Goal: Task Accomplishment & Management: Manage account settings

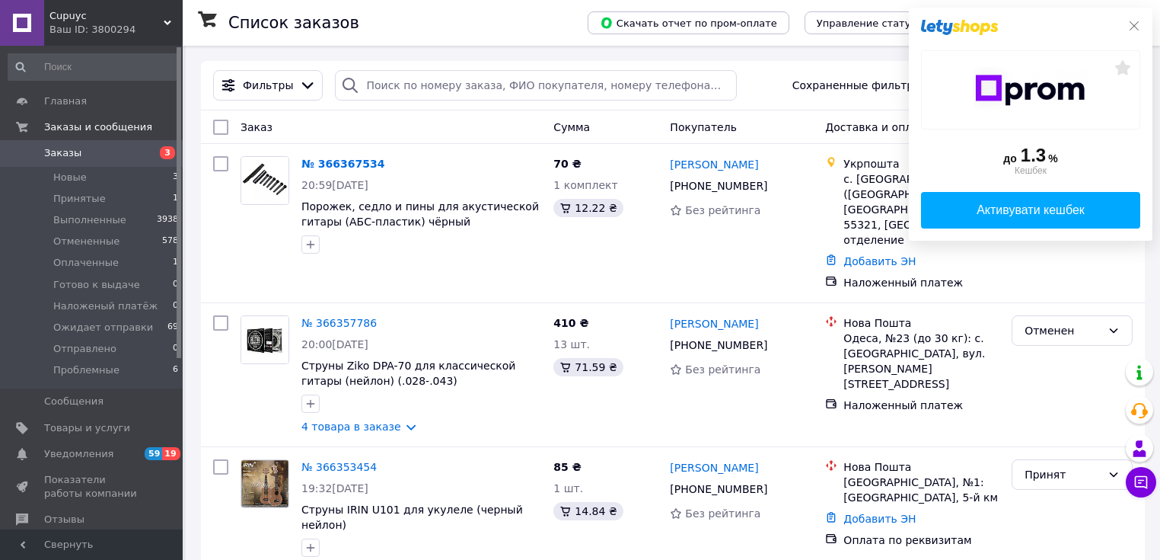
click at [1137, 24] on icon at bounding box center [1134, 26] width 12 height 12
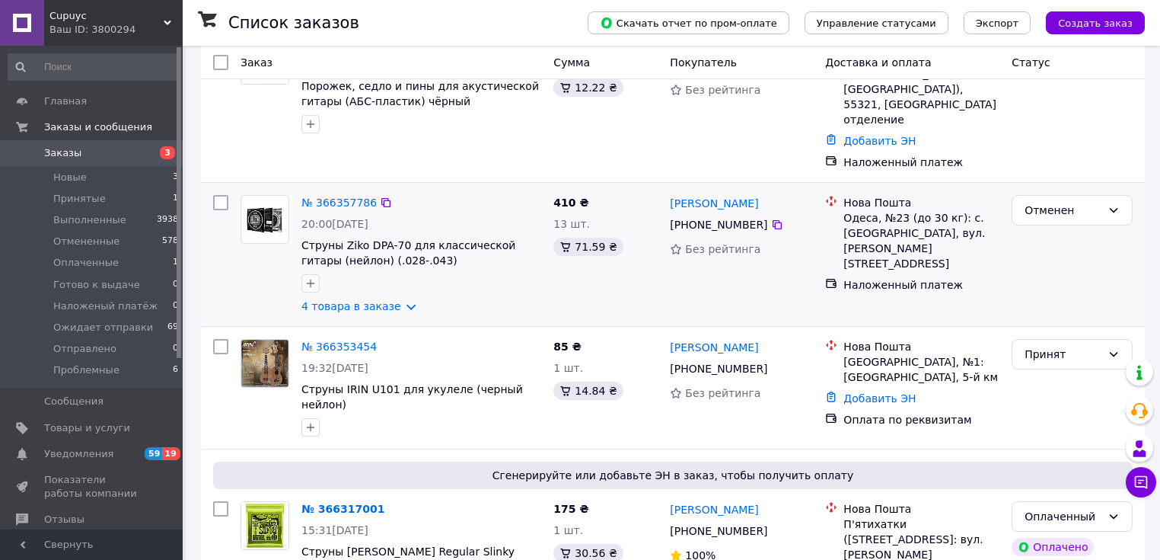
scroll to position [244, 0]
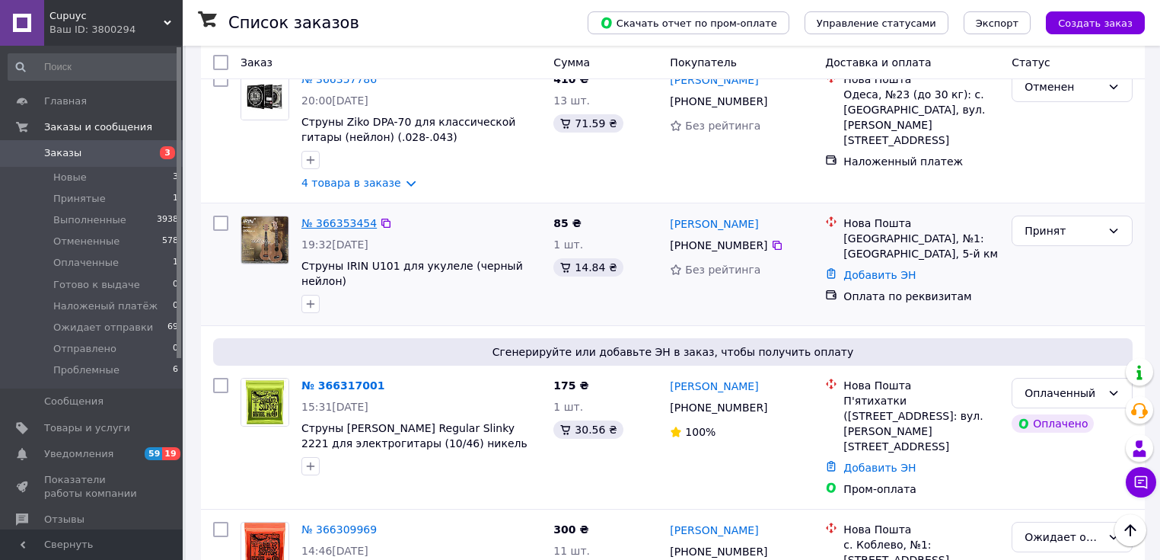
click at [344, 229] on link "№ 366353454" at bounding box center [338, 223] width 75 height 12
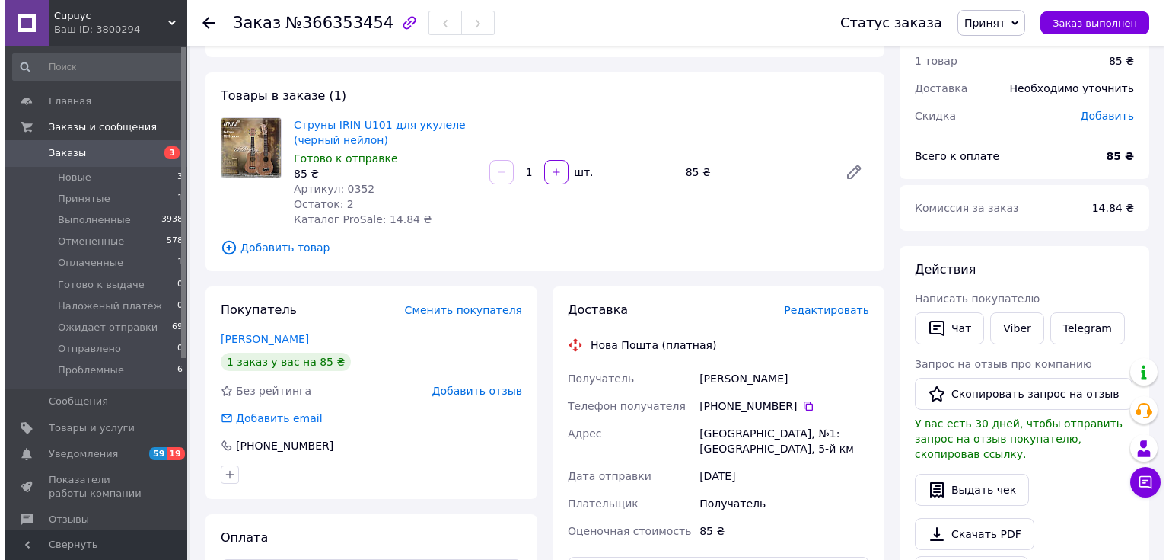
scroll to position [183, 0]
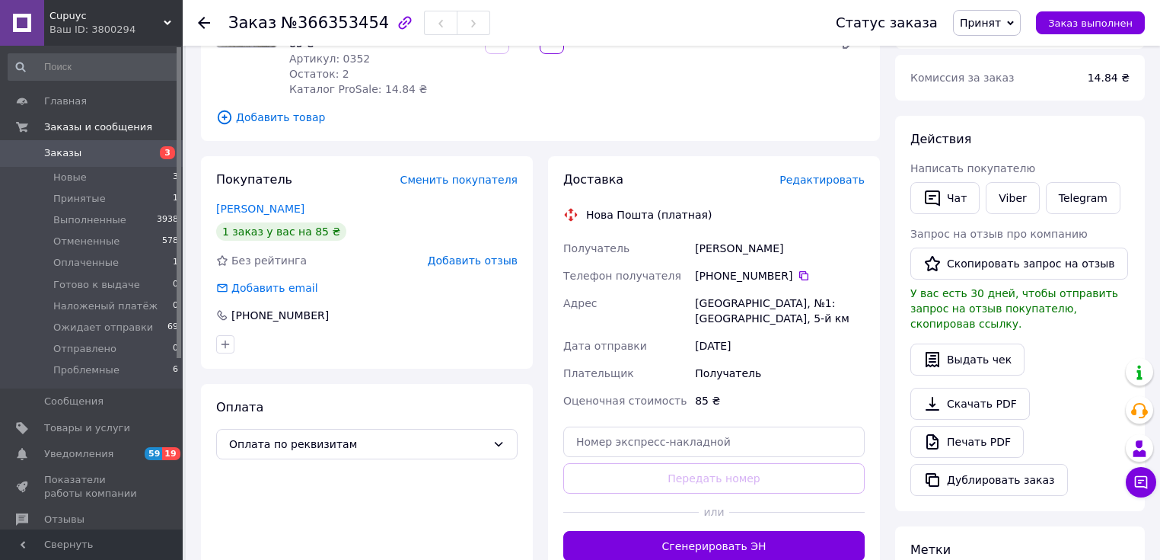
click at [851, 180] on span "Редактировать" at bounding box center [822, 180] width 85 height 12
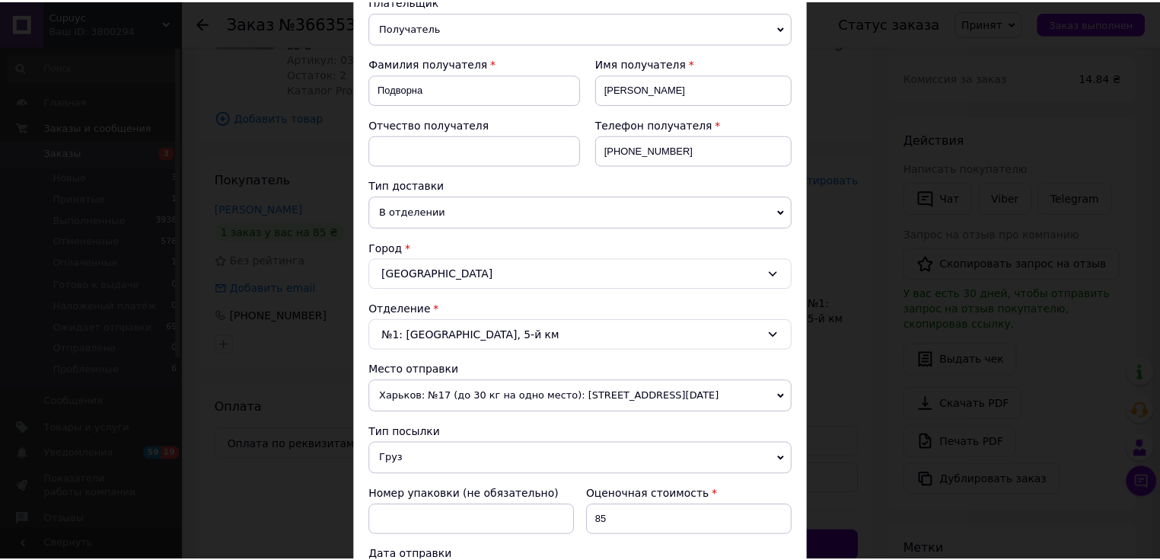
scroll to position [474, 0]
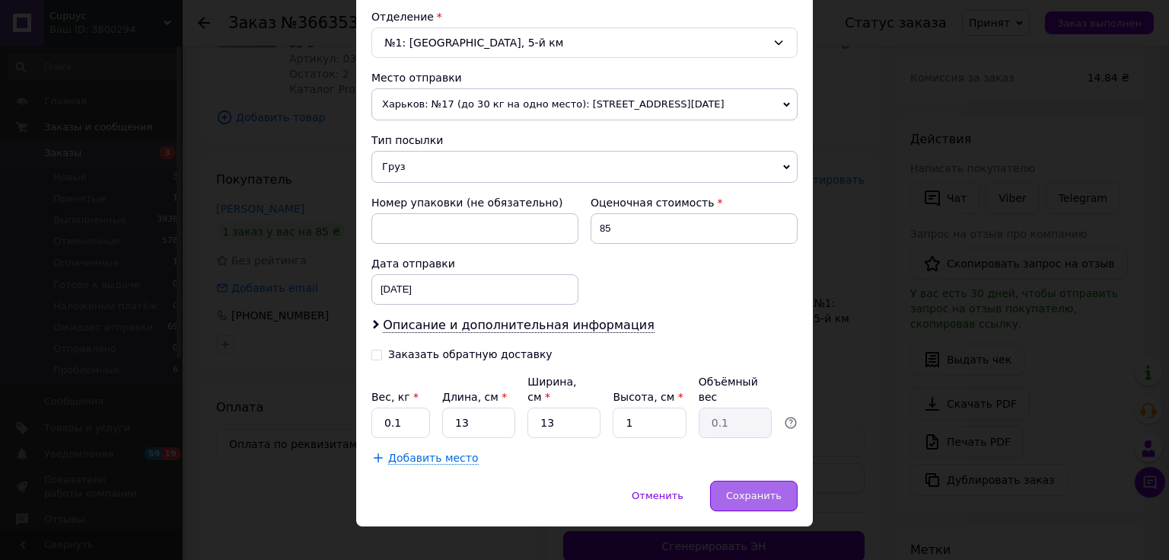
click at [751, 490] on span "Сохранить" at bounding box center [754, 495] width 56 height 11
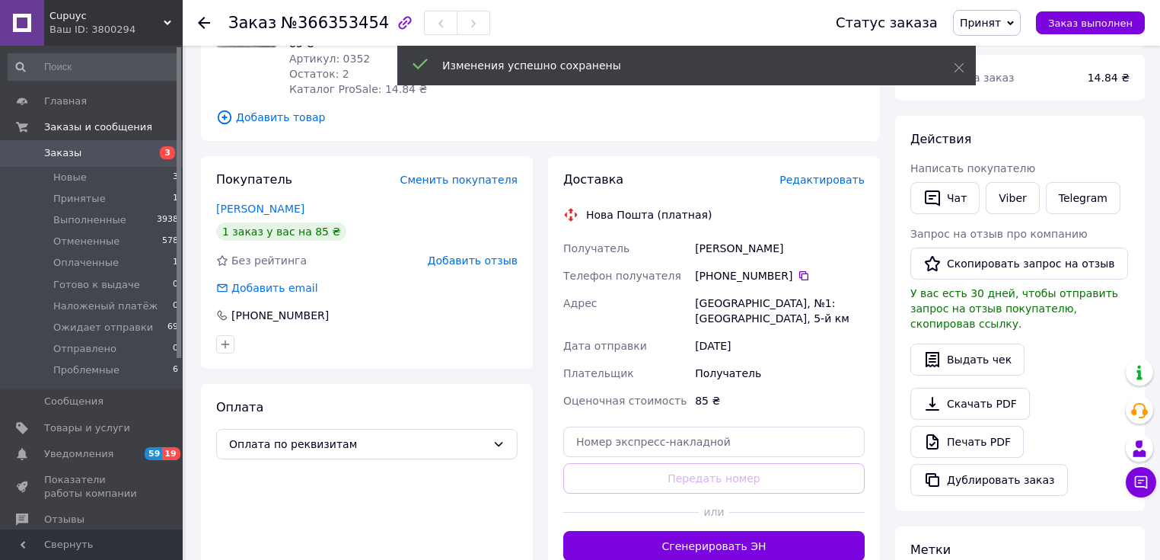
click at [737, 541] on button "Сгенерировать ЭН" at bounding box center [713, 546] width 301 height 30
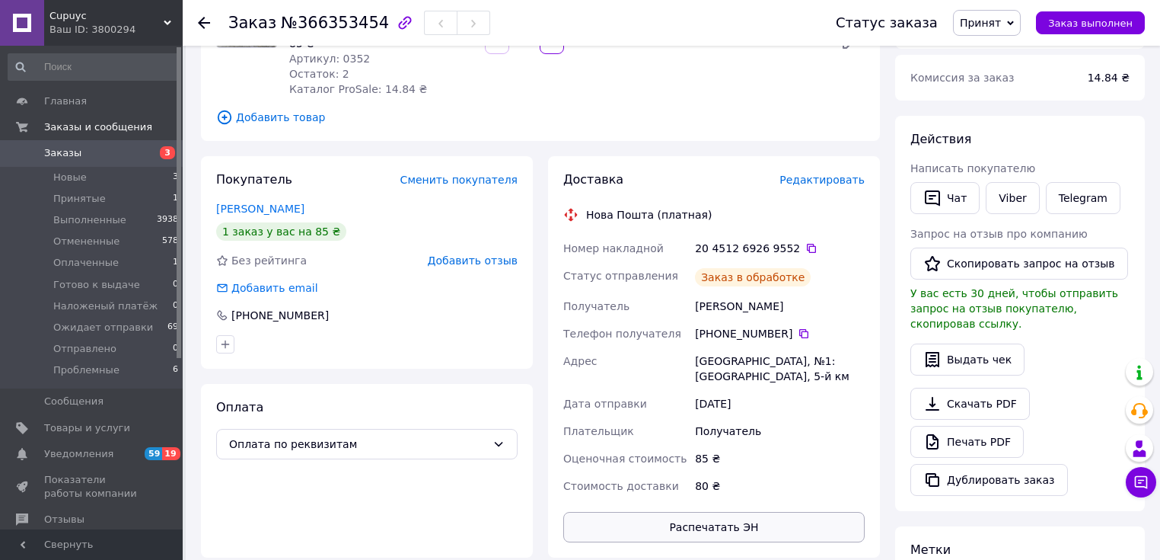
click at [741, 525] on button "Распечатать ЭН" at bounding box center [713, 527] width 301 height 30
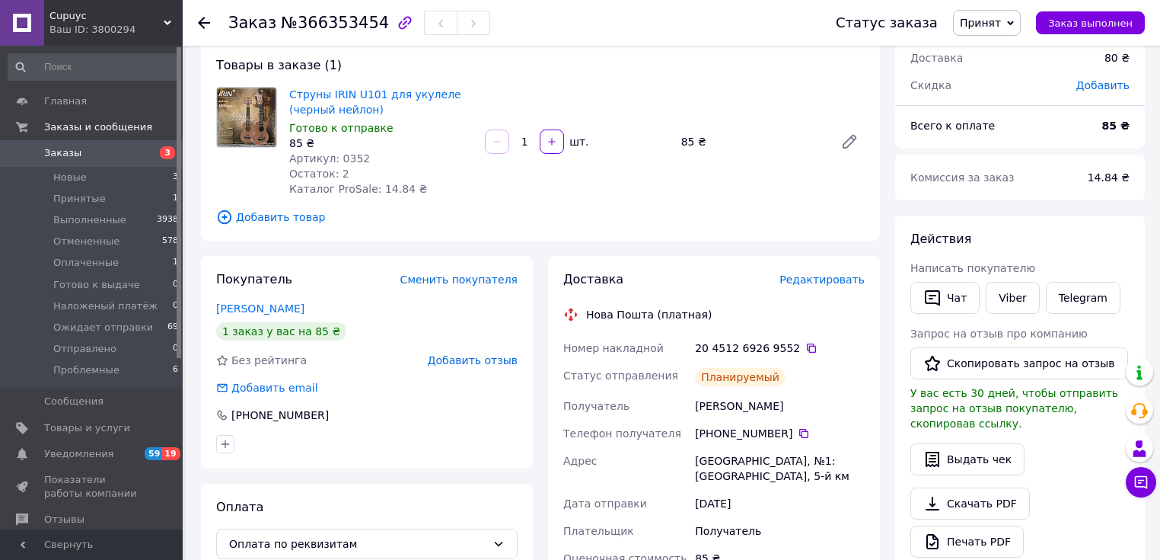
scroll to position [0, 0]
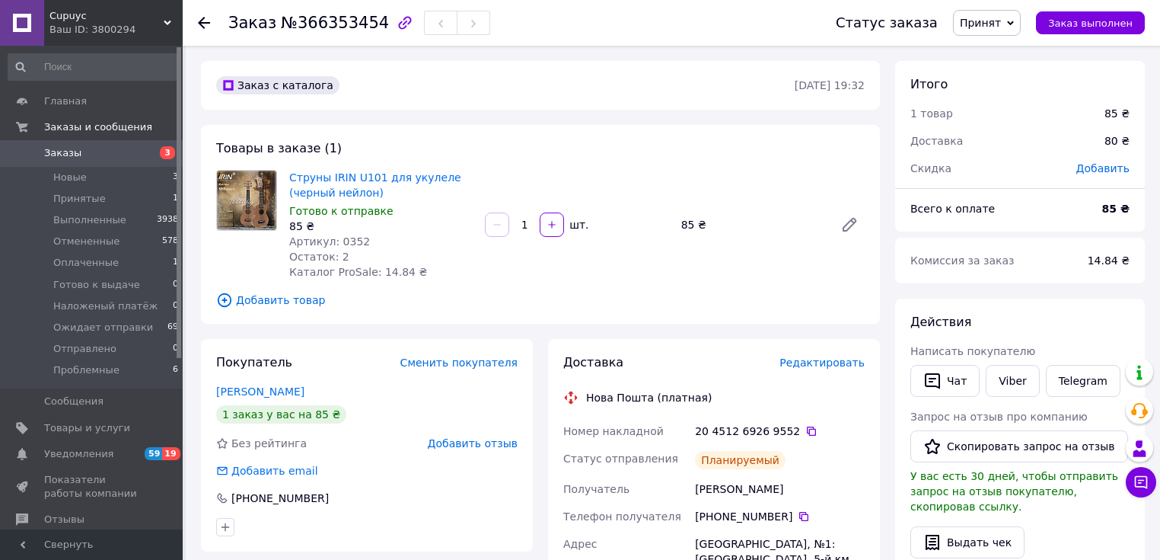
click at [1006, 18] on span "Принят" at bounding box center [987, 23] width 68 height 26
click at [1020, 170] on li "Ожидает отправки" at bounding box center [1014, 167] width 120 height 23
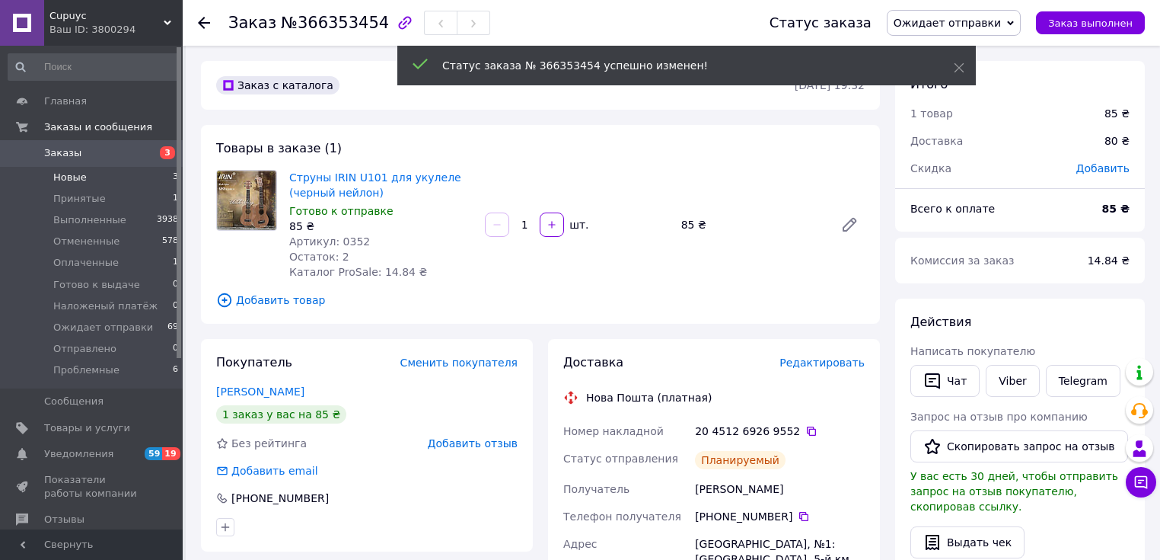
click at [76, 180] on span "Новые" at bounding box center [69, 178] width 33 height 14
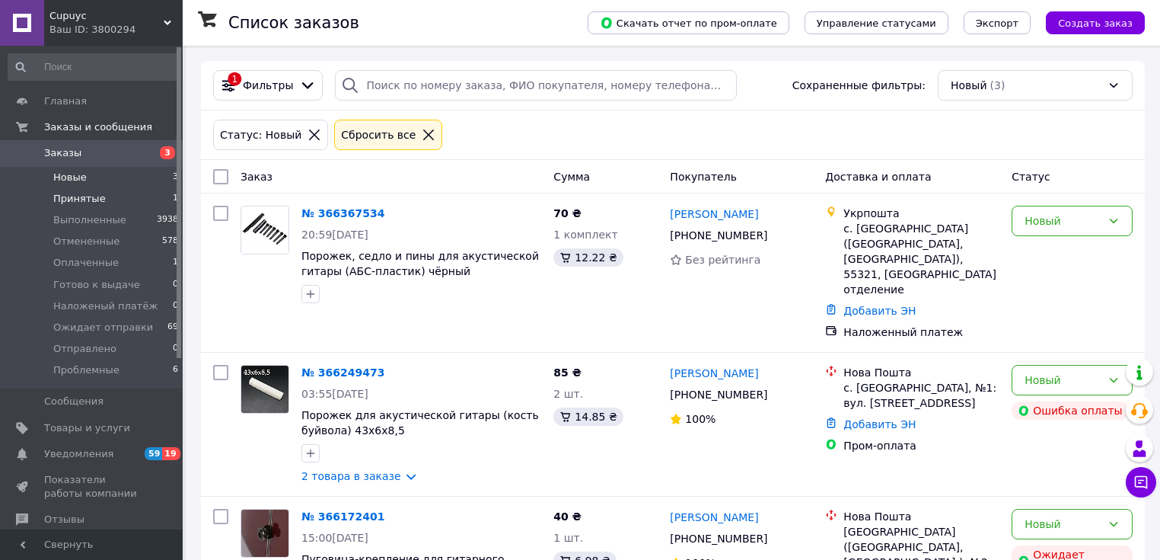
click at [93, 203] on span "Принятые" at bounding box center [79, 199] width 53 height 14
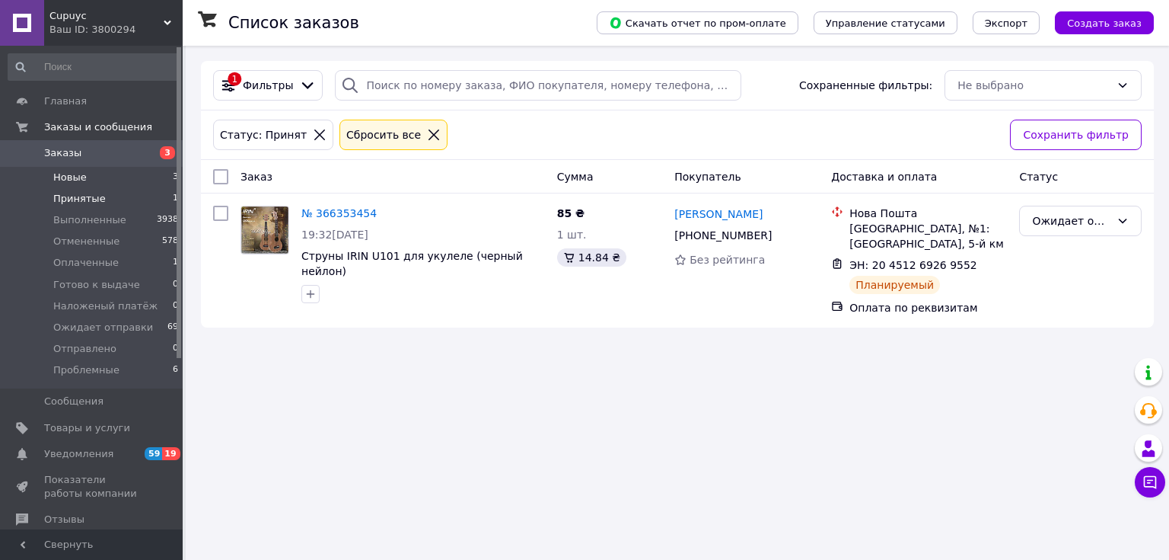
click at [72, 176] on span "Новые" at bounding box center [69, 178] width 33 height 14
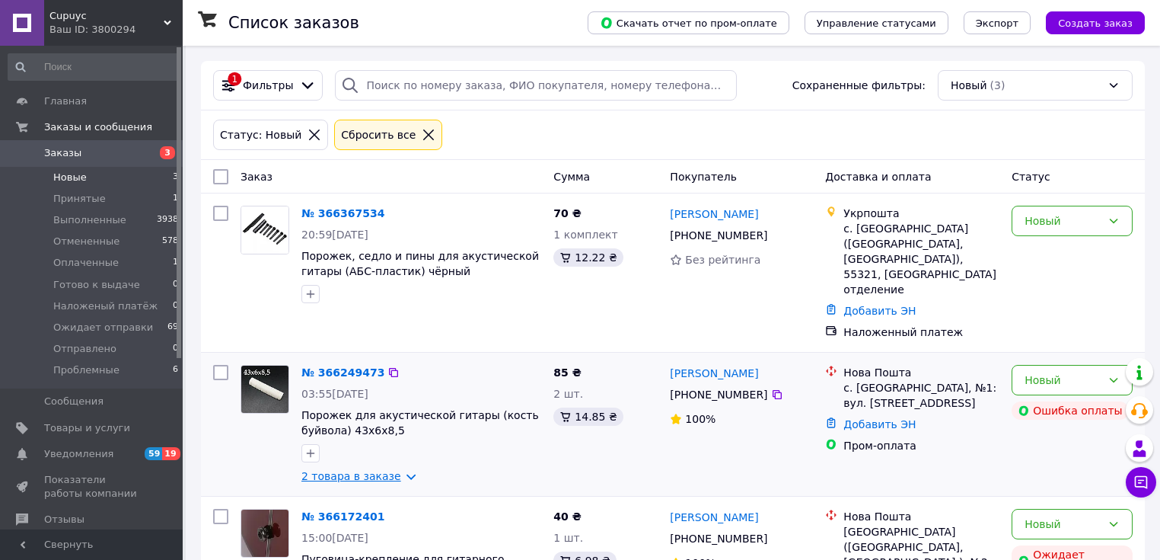
click at [359, 482] on link "2 товара в заказе" at bounding box center [351, 476] width 100 height 12
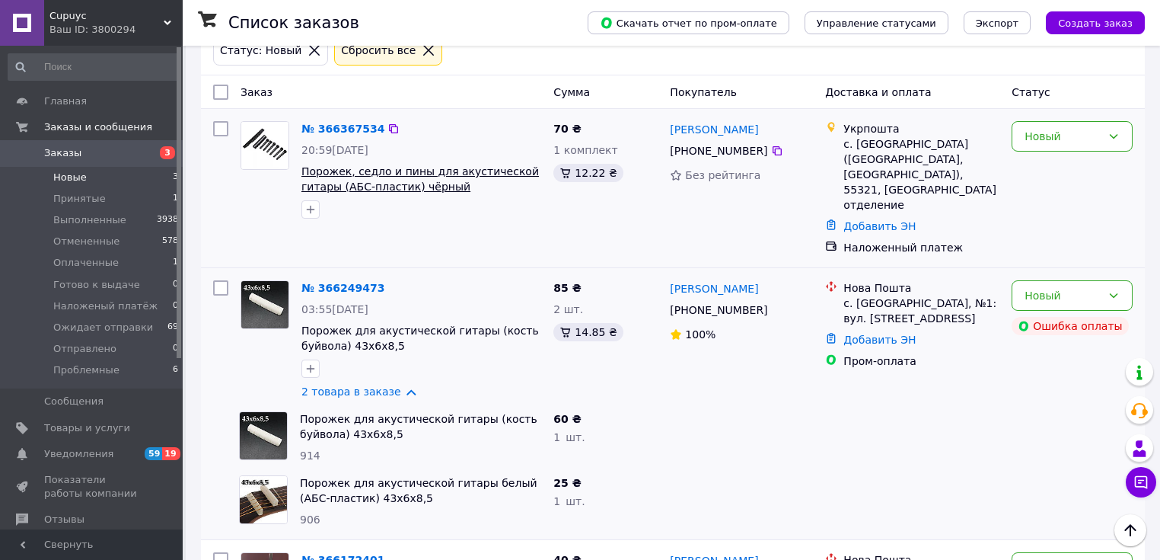
scroll to position [56, 0]
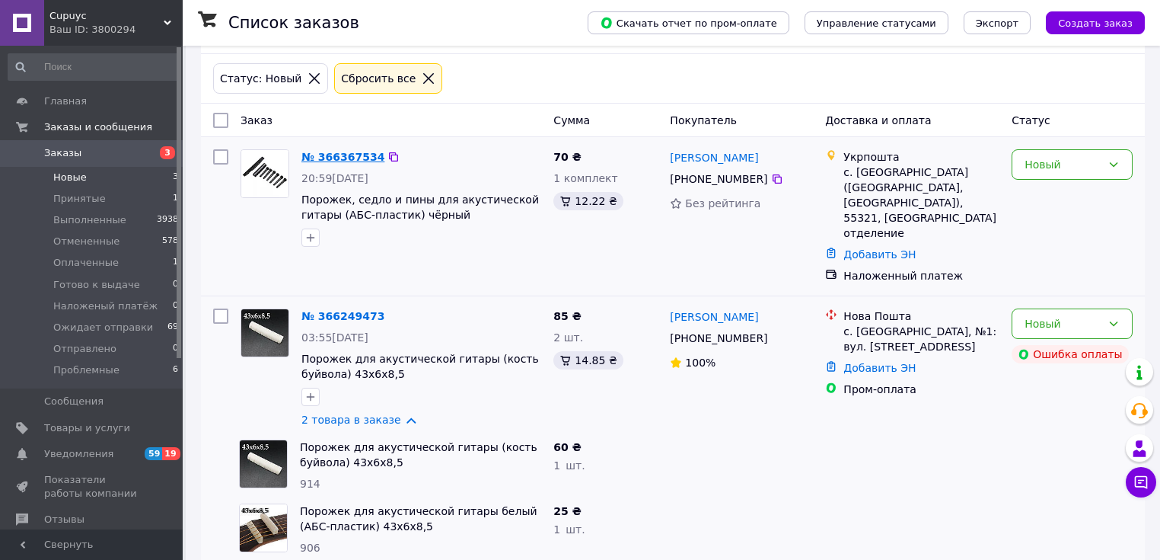
click at [338, 151] on link "№ 366367534" at bounding box center [342, 157] width 83 height 12
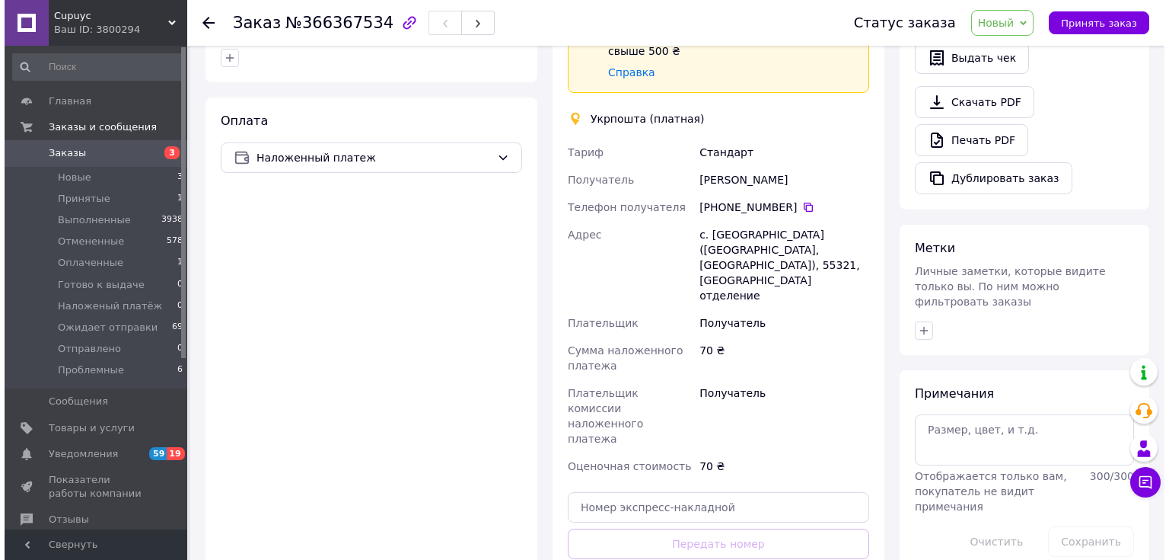
scroll to position [275, 0]
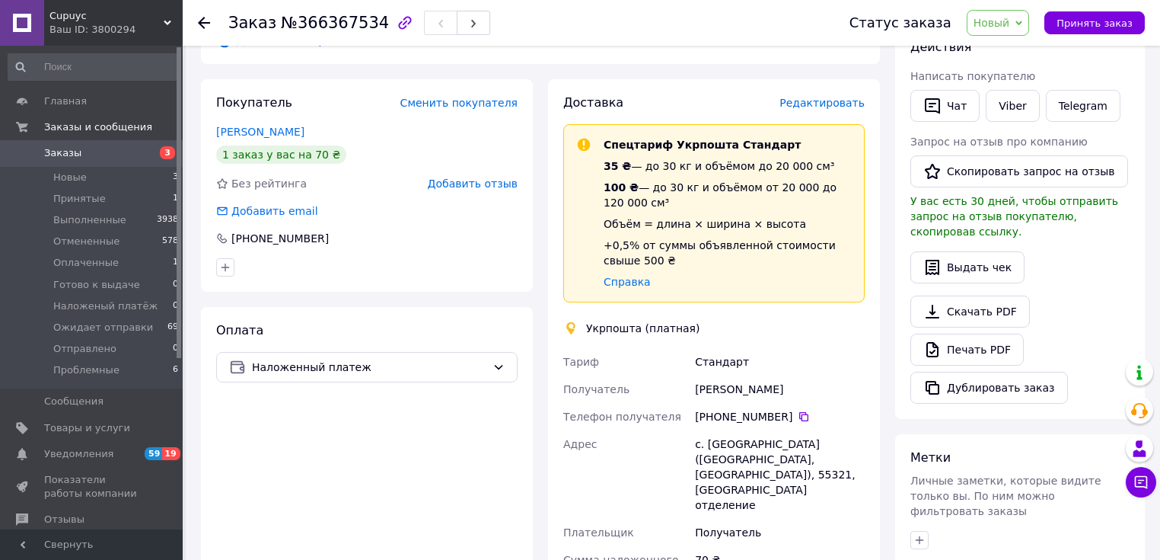
click at [810, 104] on span "Редактировать" at bounding box center [822, 103] width 85 height 12
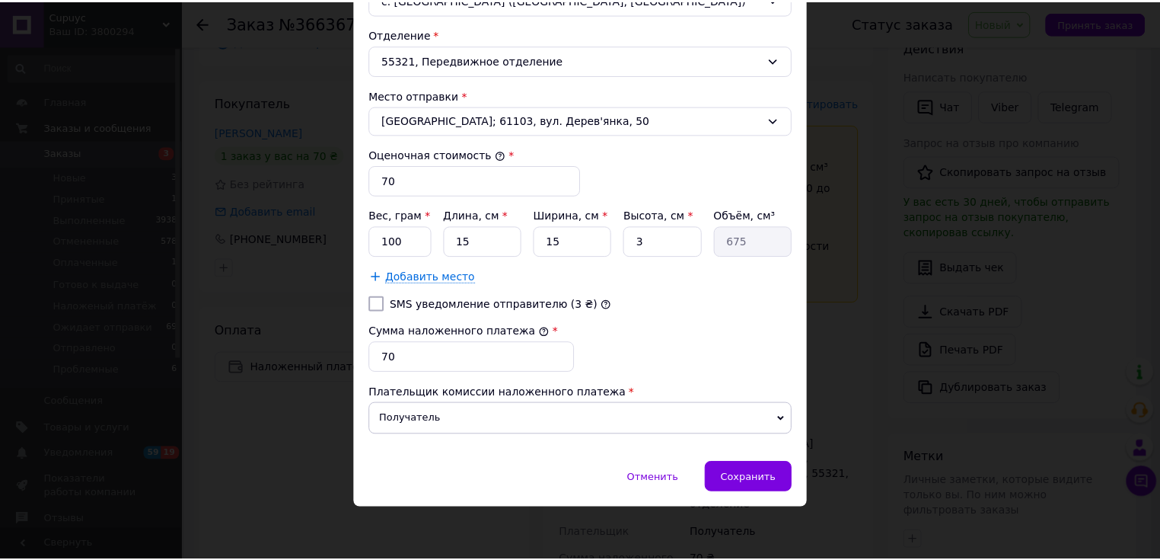
scroll to position [528, 0]
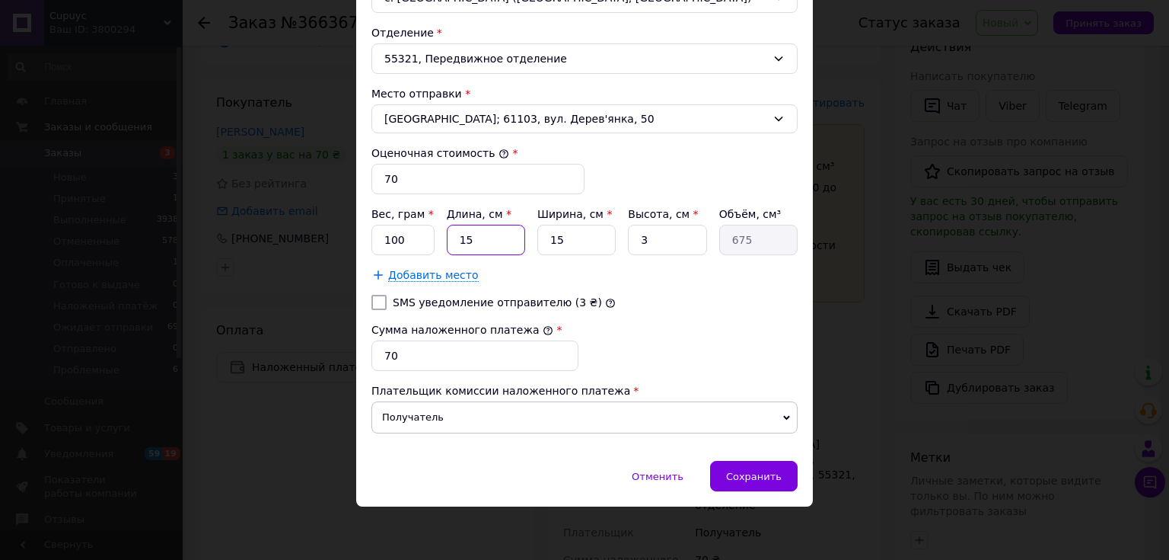
drag, startPoint x: 480, startPoint y: 234, endPoint x: 451, endPoint y: 234, distance: 28.9
click at [451, 234] on input "15" at bounding box center [486, 240] width 78 height 30
type input "1"
type input "45"
type input "13"
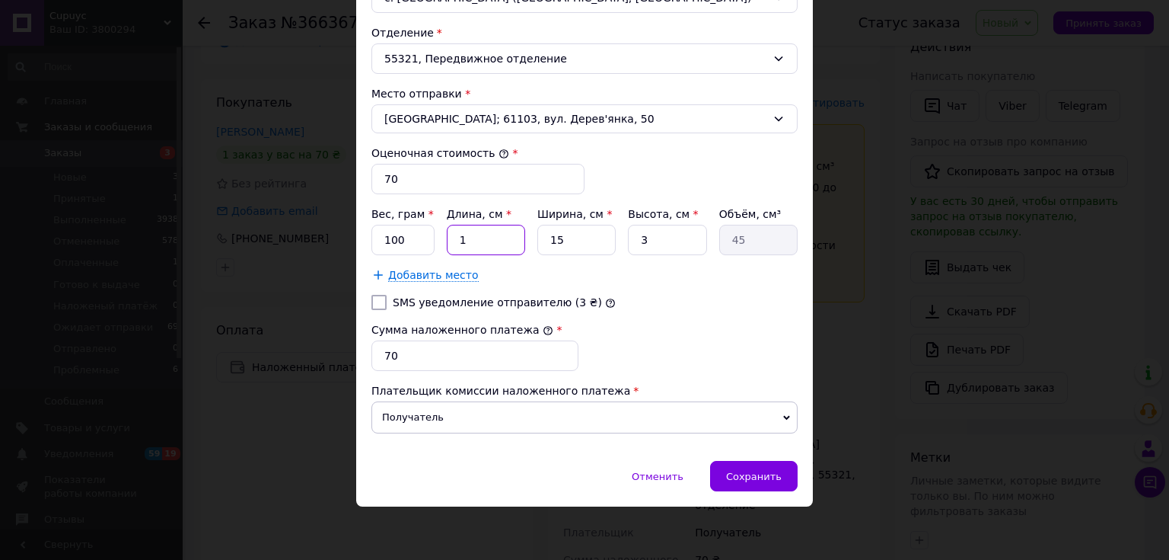
type input "585"
type input "13"
drag, startPoint x: 553, startPoint y: 234, endPoint x: 534, endPoint y: 231, distance: 19.3
click at [537, 231] on input "15" at bounding box center [576, 240] width 78 height 30
type input "1"
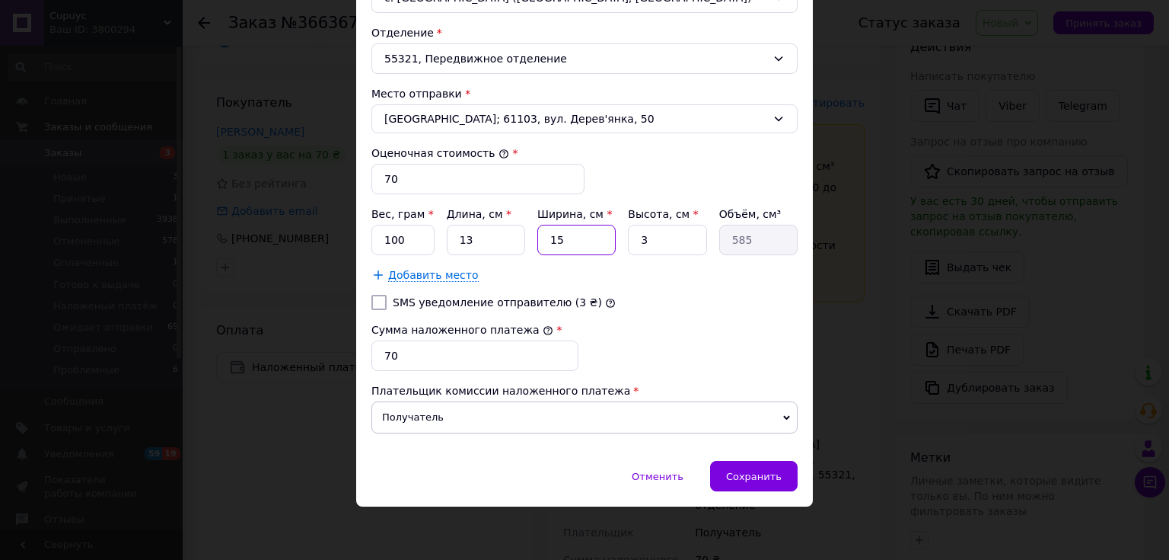
type input "39"
type input "13"
type input "507"
type input "13"
drag, startPoint x: 652, startPoint y: 235, endPoint x: 634, endPoint y: 235, distance: 17.5
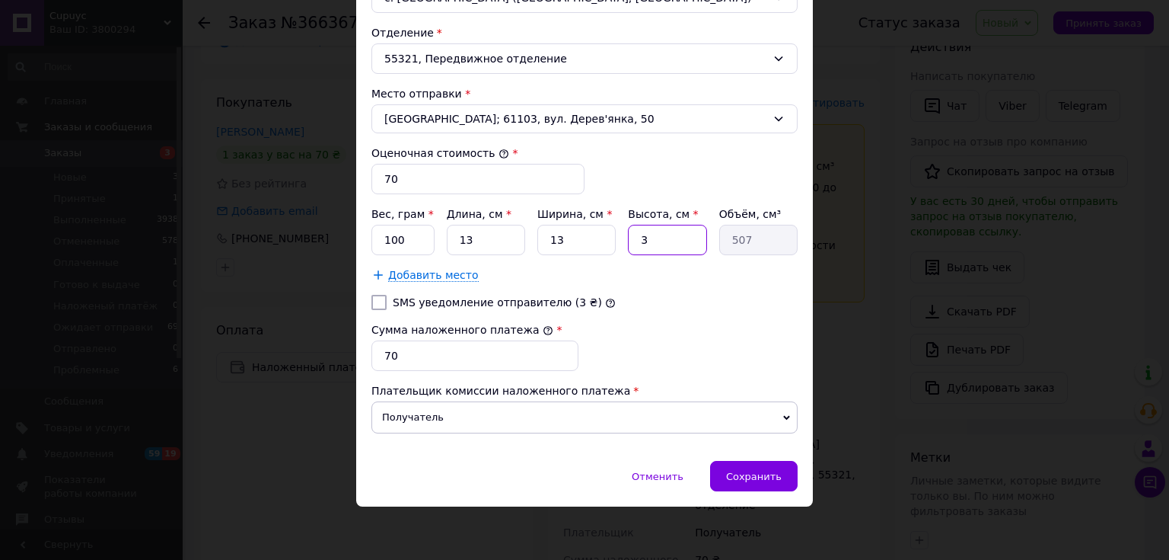
click at [634, 235] on input "3" at bounding box center [667, 240] width 78 height 30
type input "1"
type input "169"
type input "1"
click at [411, 238] on input "100" at bounding box center [403, 240] width 63 height 30
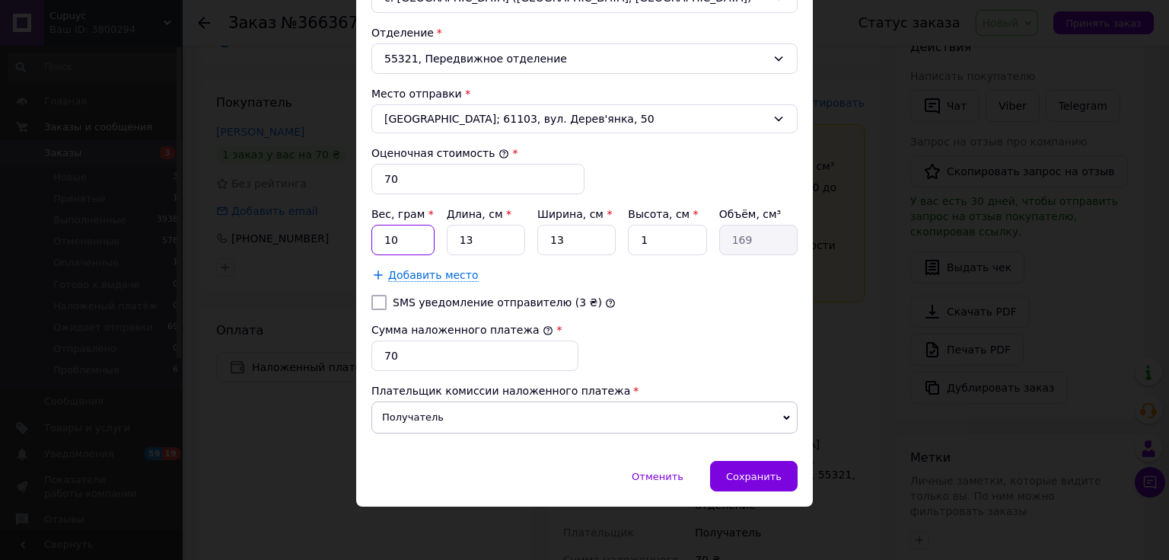
drag, startPoint x: 402, startPoint y: 245, endPoint x: 390, endPoint y: 244, distance: 12.3
click at [389, 244] on input "10" at bounding box center [403, 240] width 63 height 30
type input "12"
click at [754, 474] on span "Сохранить" at bounding box center [754, 475] width 56 height 11
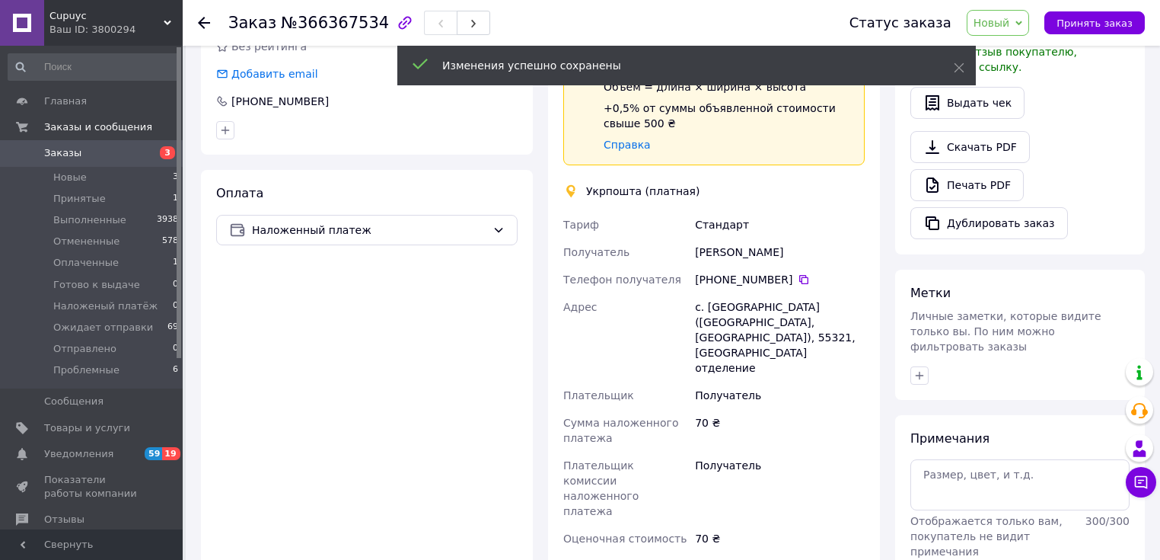
scroll to position [579, 0]
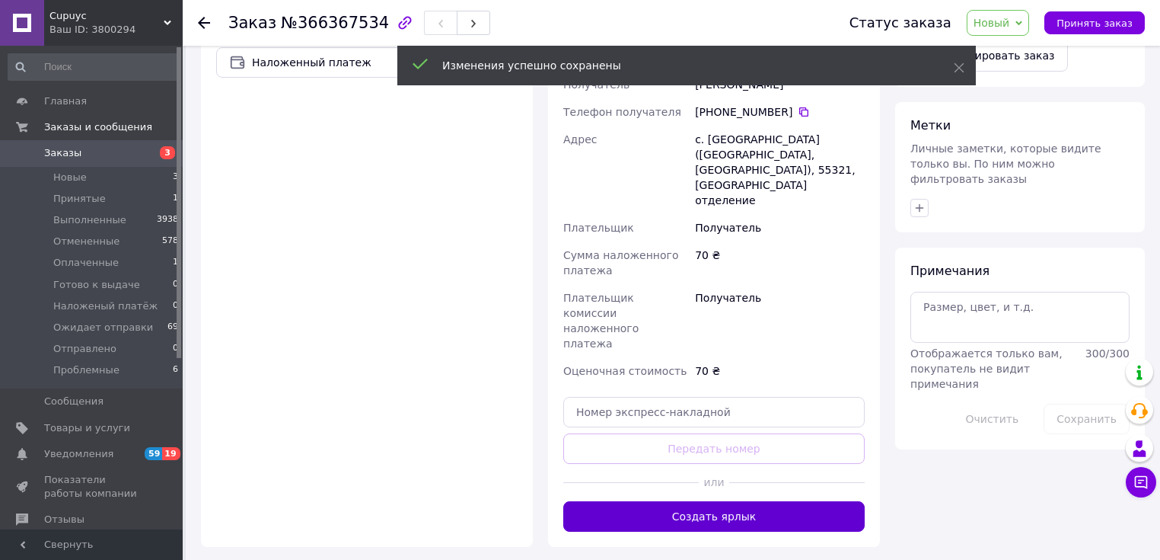
click at [713, 501] on button "Создать ярлык" at bounding box center [713, 516] width 301 height 30
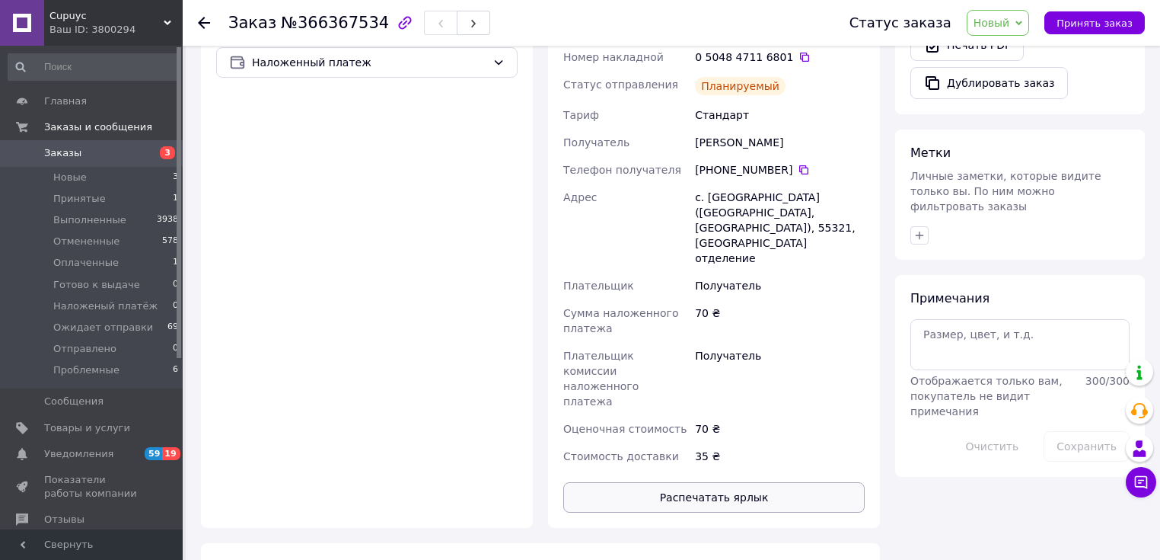
click at [736, 482] on button "Распечатать ярлык" at bounding box center [713, 497] width 301 height 30
